Goal: Information Seeking & Learning: Learn about a topic

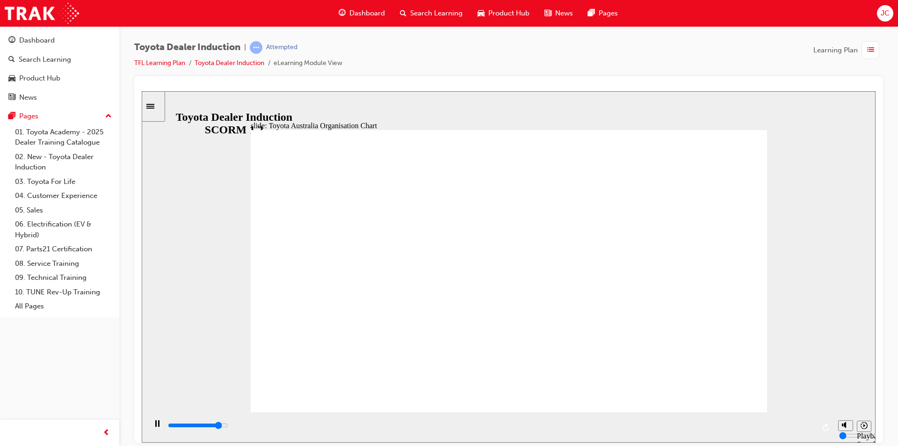
type input "5000"
radio input "true"
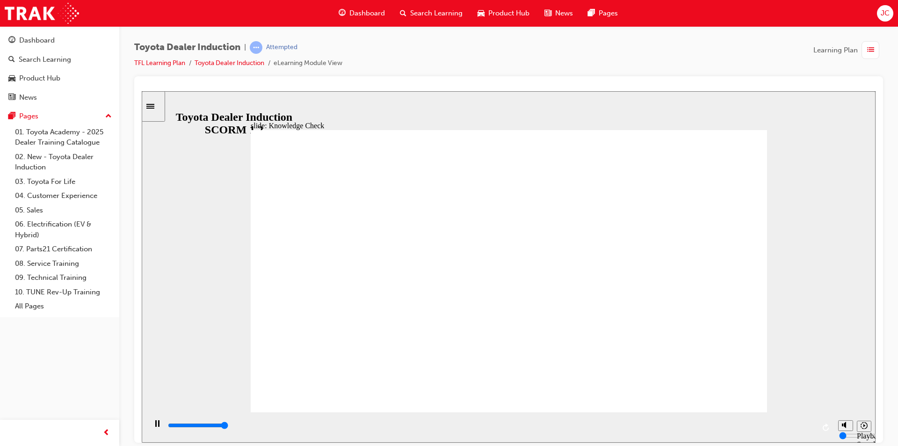
type input "5000"
radio input "true"
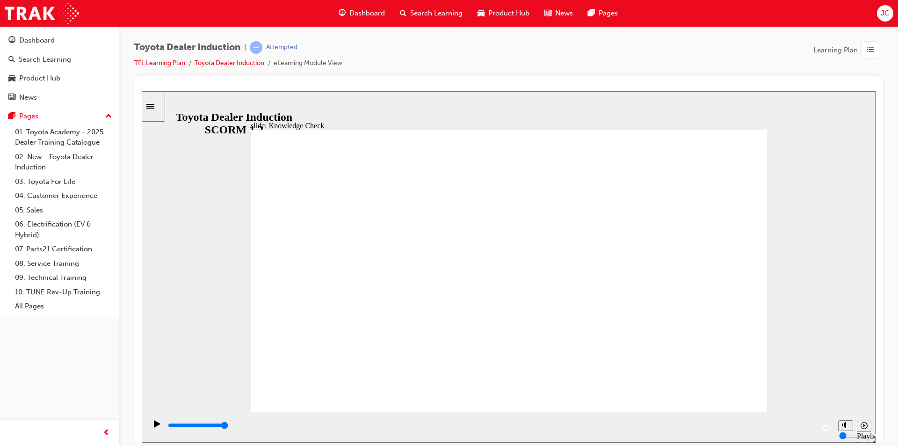
type input "5000"
radio input "true"
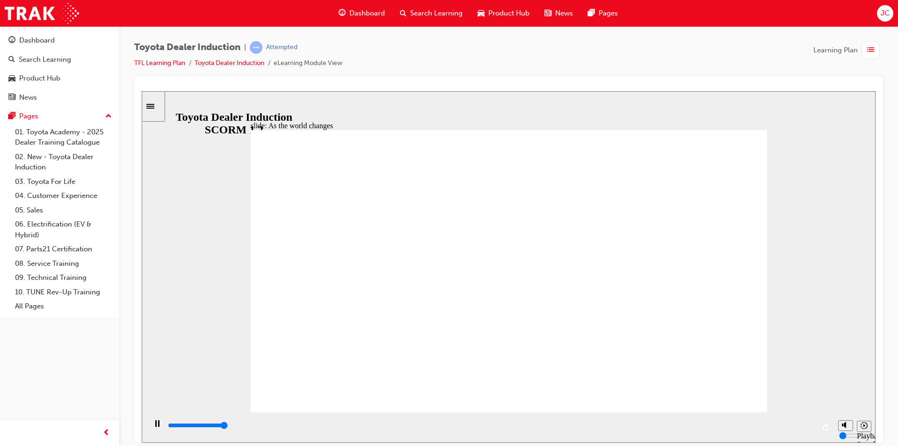
type input "9200"
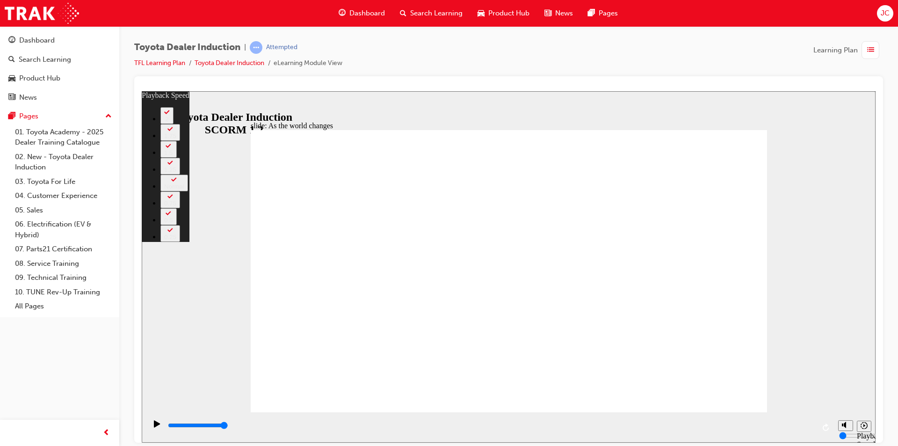
drag, startPoint x: 746, startPoint y: 128, endPoint x: 742, endPoint y: 133, distance: 6.6
type input "128"
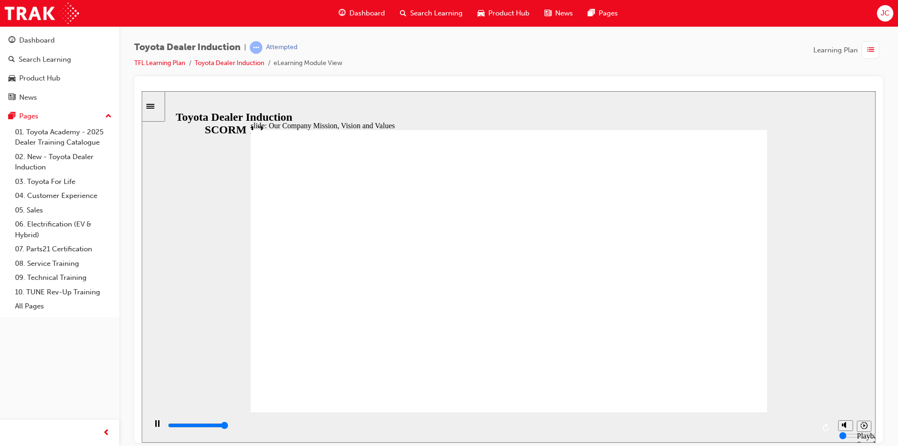
type input "101100"
